Goal: Information Seeking & Learning: Learn about a topic

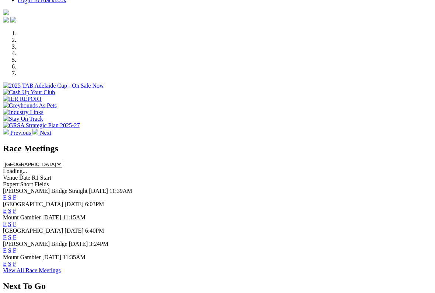
scroll to position [203, 0]
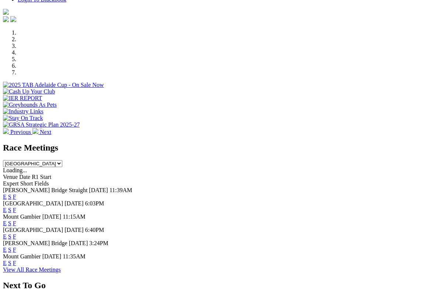
click at [11, 220] on link "S" at bounding box center [9, 223] width 3 height 6
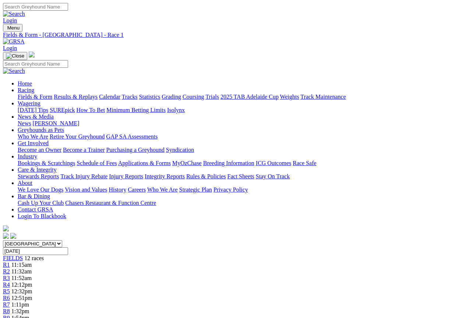
click at [27, 94] on link "Fields & Form" at bounding box center [35, 97] width 35 height 6
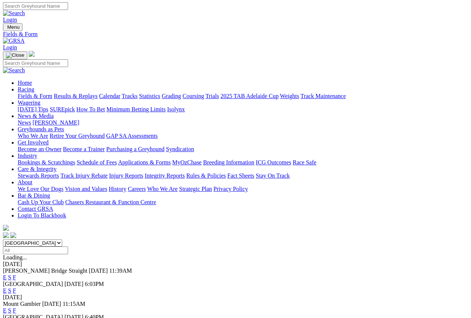
scroll to position [1, 0]
click at [7, 307] on link "E" at bounding box center [5, 310] width 4 height 6
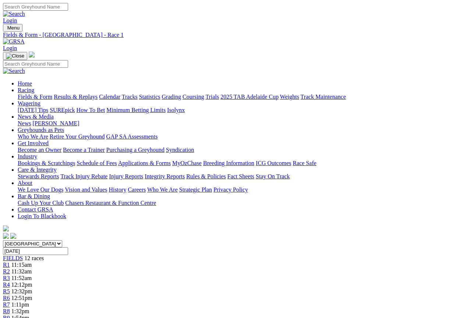
scroll to position [1, 0]
click at [10, 274] on span "R3" at bounding box center [6, 277] width 7 height 6
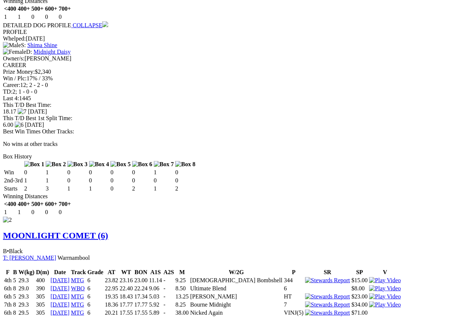
scroll to position [708, 0]
